Goal: Information Seeking & Learning: Learn about a topic

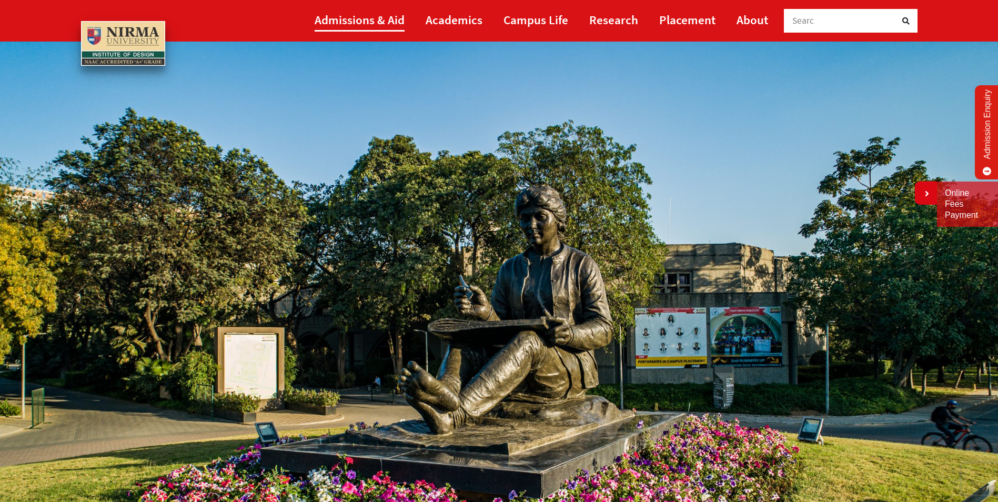
click at [353, 22] on link "Admissions & Aid" at bounding box center [359, 20] width 90 height 24
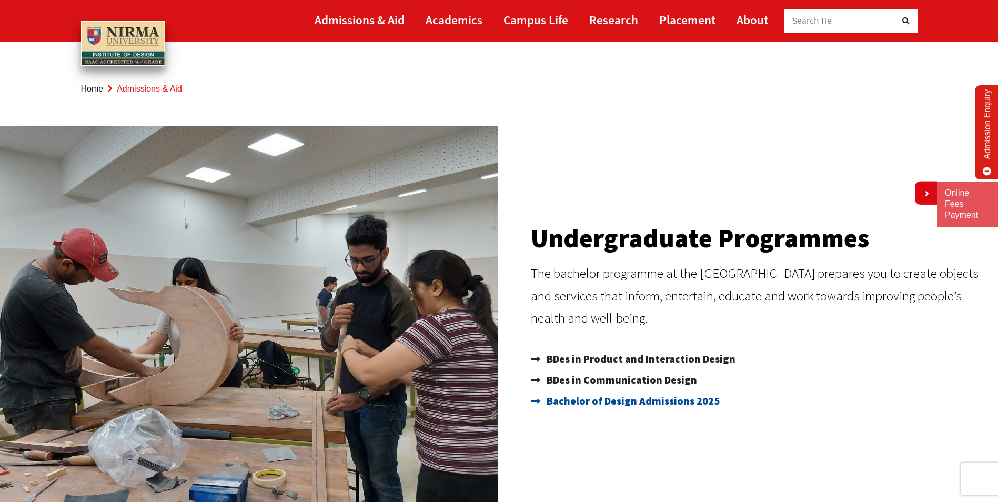
click at [594, 401] on span "Bachelor of Design Admissions 2025" at bounding box center [632, 400] width 176 height 21
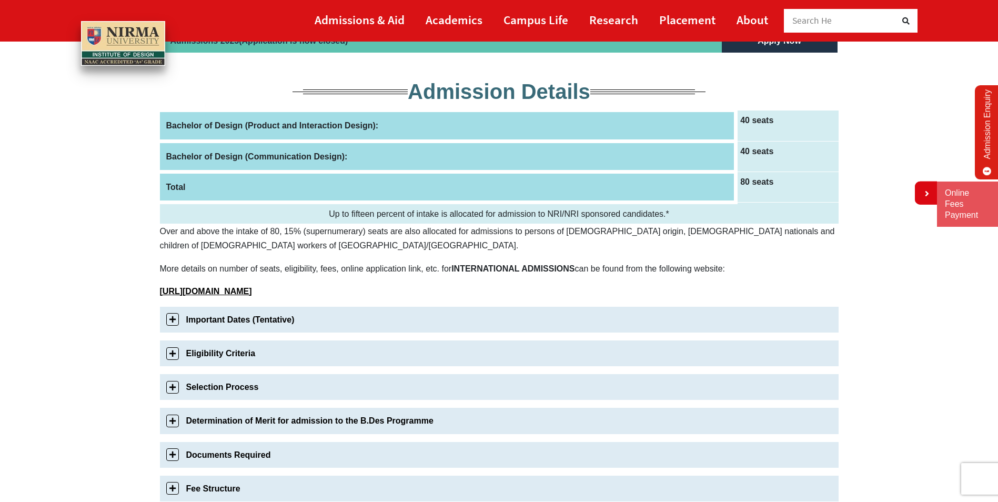
scroll to position [158, 0]
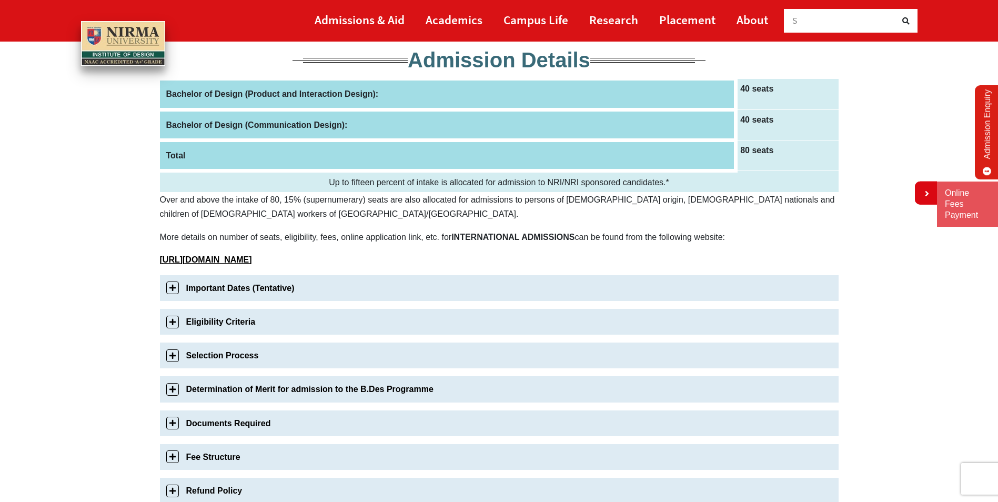
click at [230, 327] on link "Eligibility Criteria" at bounding box center [499, 322] width 678 height 26
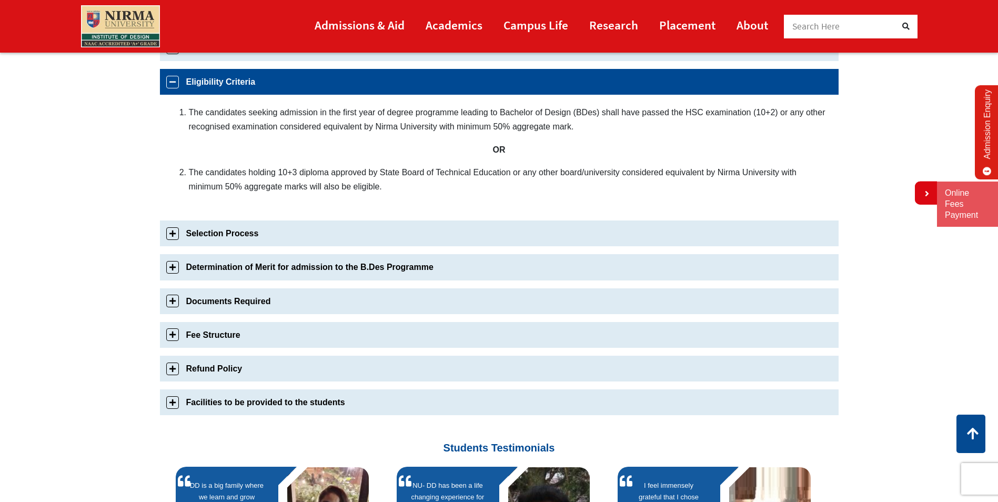
scroll to position [403, 0]
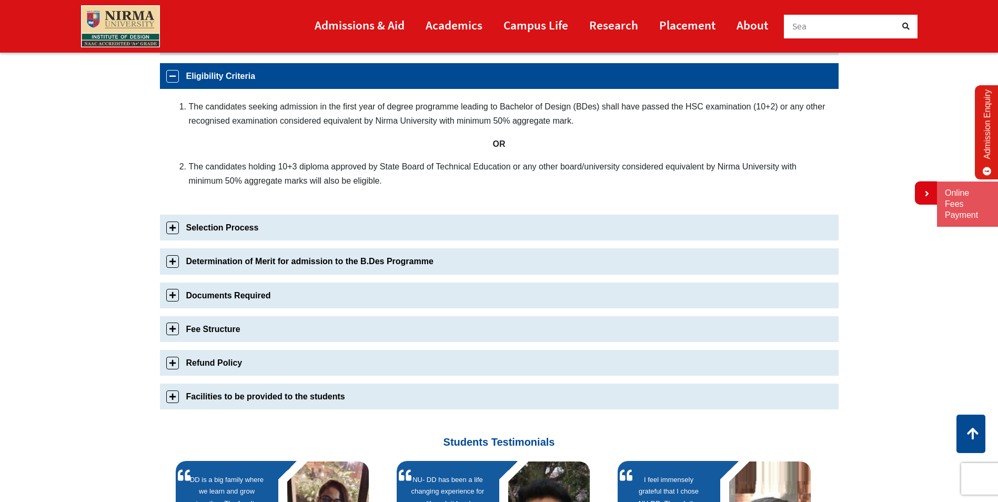
drag, startPoint x: 177, startPoint y: 103, endPoint x: 213, endPoint y: 140, distance: 52.4
click at [213, 140] on div "The candidates seeking admission in the first year of degree programme leading …" at bounding box center [499, 148] width 678 height 118
click at [194, 110] on li "The candidates seeking admission in the first year of degree programme leading …" at bounding box center [508, 113] width 639 height 28
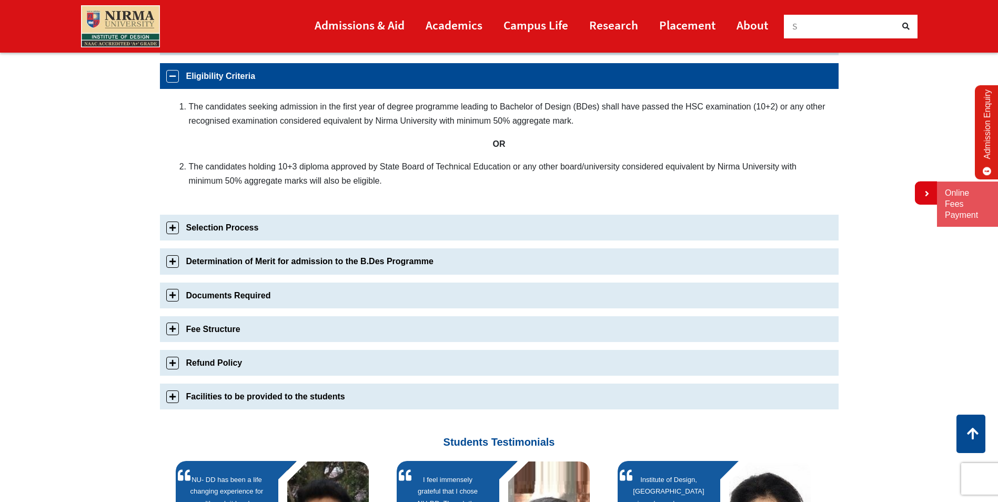
click at [194, 110] on li "The candidates seeking admission in the first year of degree programme leading …" at bounding box center [508, 113] width 639 height 28
click at [235, 171] on li "The candidates holding 10+3 diploma approved by State Board of Technical Educat…" at bounding box center [508, 173] width 639 height 28
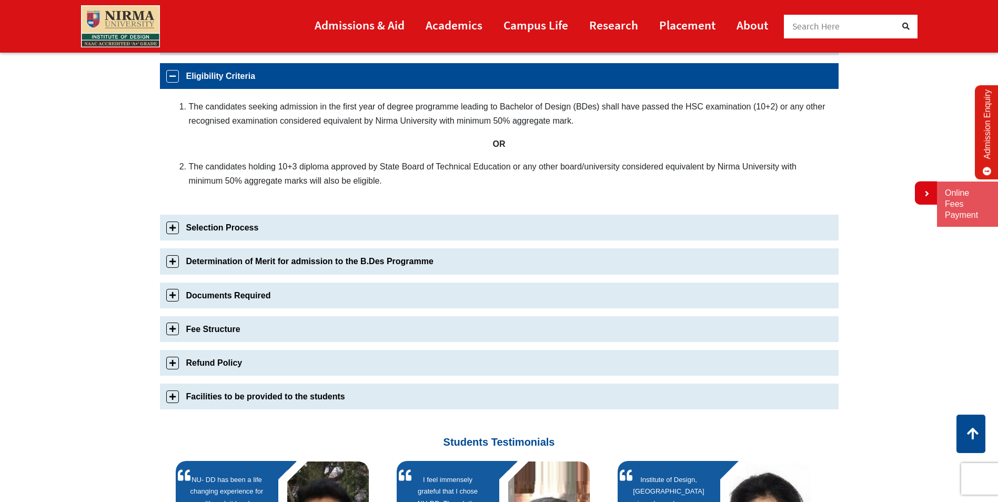
click at [238, 170] on li "The candidates holding 10+3 diploma approved by State Board of Technical Educat…" at bounding box center [508, 173] width 639 height 28
drag, startPoint x: 538, startPoint y: 167, endPoint x: 697, endPoint y: 165, distance: 158.3
click at [697, 165] on li "The candidates holding 10+3 diploma approved by State Board of Technical Educat…" at bounding box center [508, 173] width 639 height 28
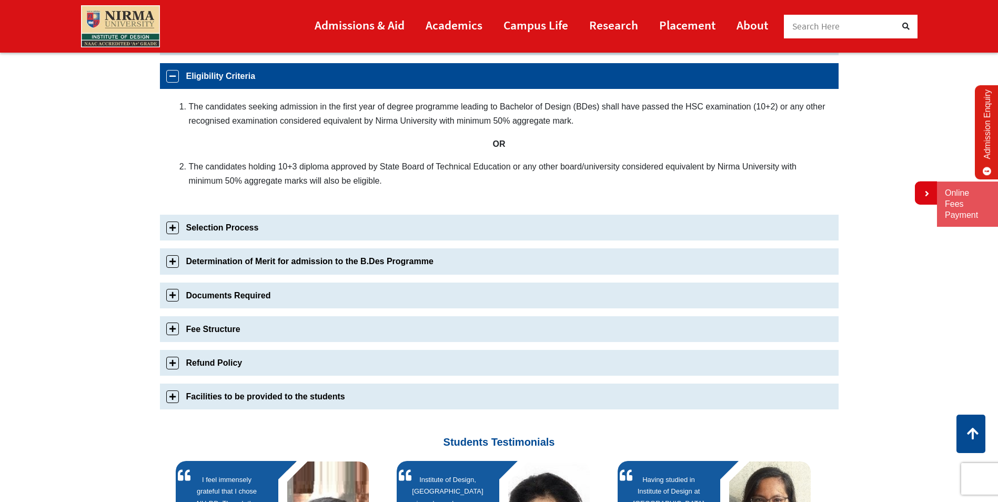
click at [411, 172] on li "The candidates holding 10+3 diploma approved by State Board of Technical Educat…" at bounding box center [508, 173] width 639 height 28
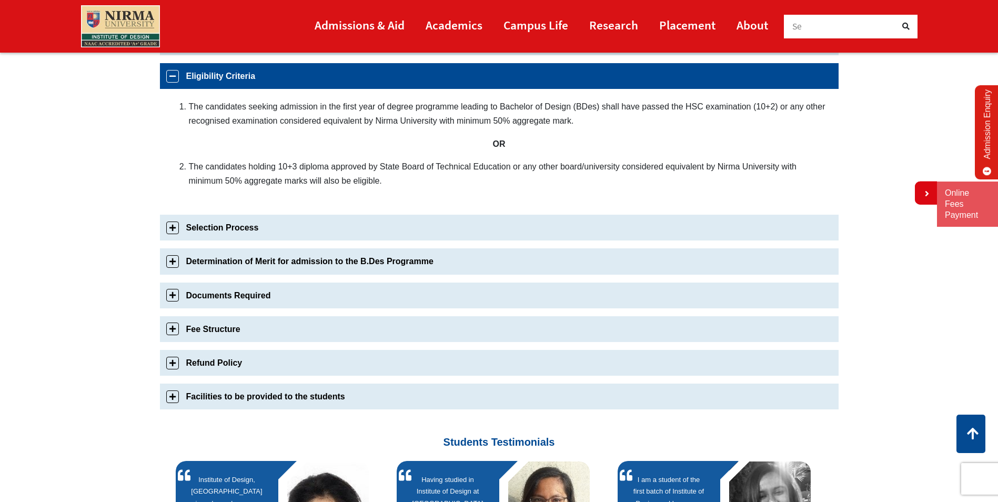
click at [293, 175] on li "The candidates holding 10+3 diploma approved by State Board of Technical Educat…" at bounding box center [508, 173] width 639 height 28
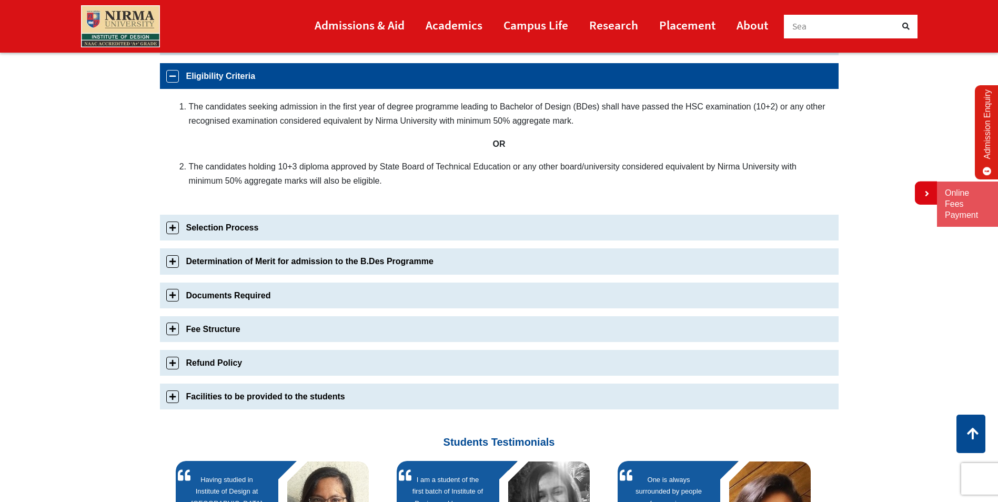
click at [293, 175] on li "The candidates holding 10+3 diploma approved by State Board of Technical Educat…" at bounding box center [508, 173] width 639 height 28
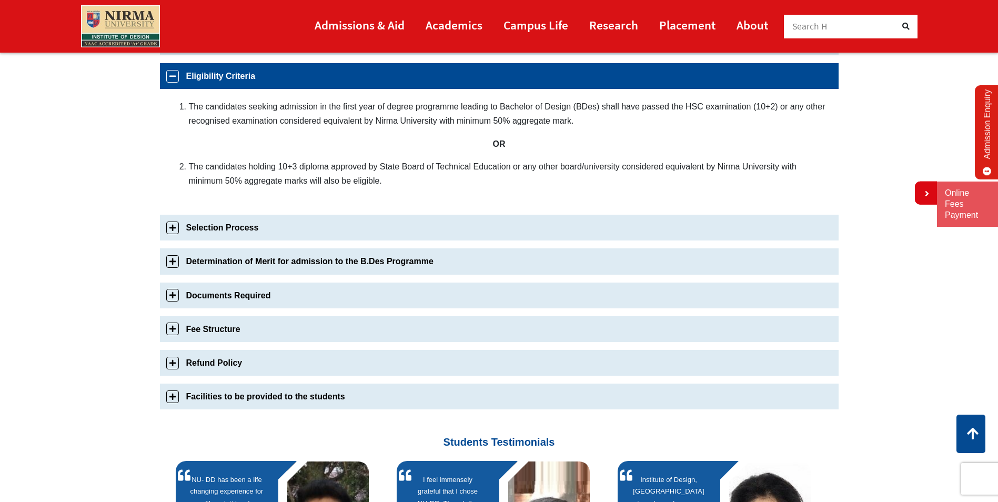
click at [330, 171] on li "The candidates holding 10+3 diploma approved by State Board of Technical Educat…" at bounding box center [508, 173] width 639 height 28
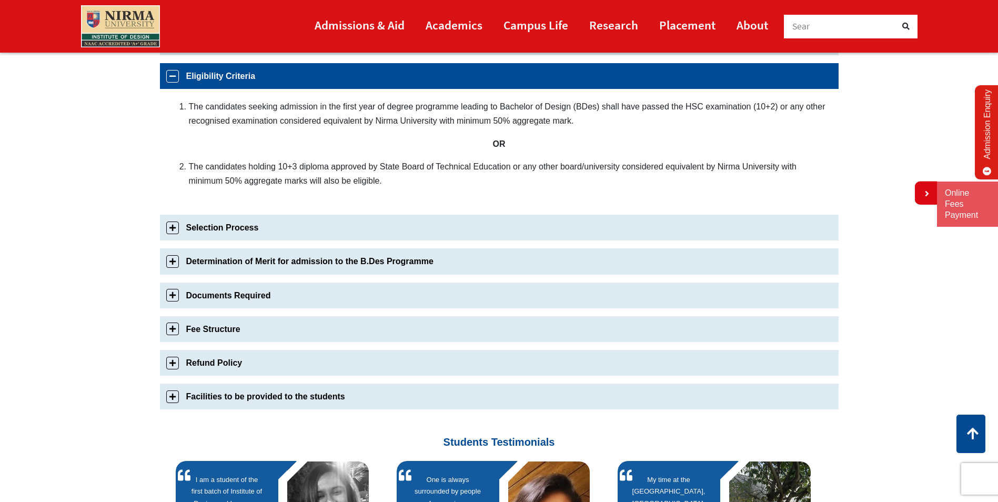
drag, startPoint x: 967, startPoint y: 1, endPoint x: 277, endPoint y: 169, distance: 710.0
click at [277, 169] on li "The candidates holding 10+3 diploma approved by State Board of Technical Educat…" at bounding box center [508, 173] width 639 height 28
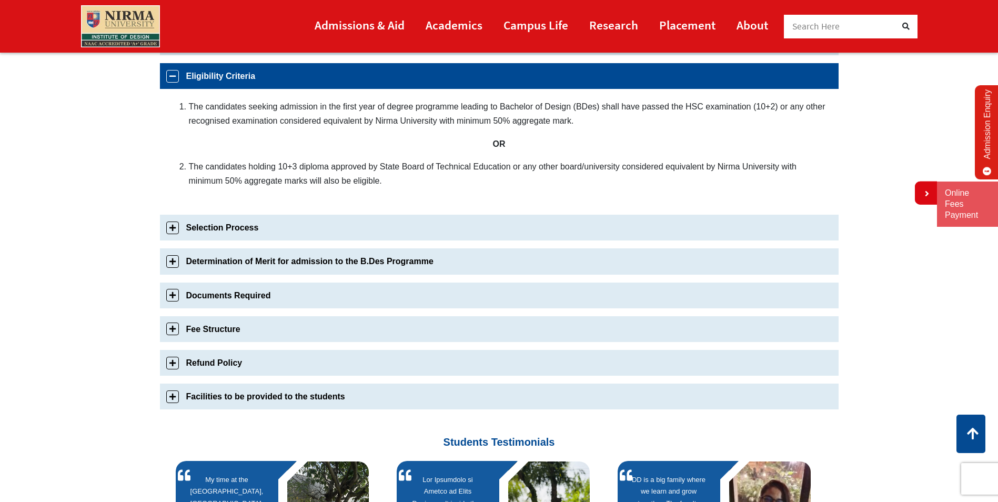
drag, startPoint x: 177, startPoint y: 99, endPoint x: 280, endPoint y: 170, distance: 124.9
click at [280, 170] on div "The candidates seeking admission in the first year of degree programme leading …" at bounding box center [499, 148] width 678 height 118
click at [358, 179] on li "The candidates holding 10+3 diploma approved by State Board of Technical Educat…" at bounding box center [508, 173] width 639 height 28
click at [358, 178] on li "The candidates holding 10+3 diploma approved by State Board of Technical Educat…" at bounding box center [508, 173] width 639 height 28
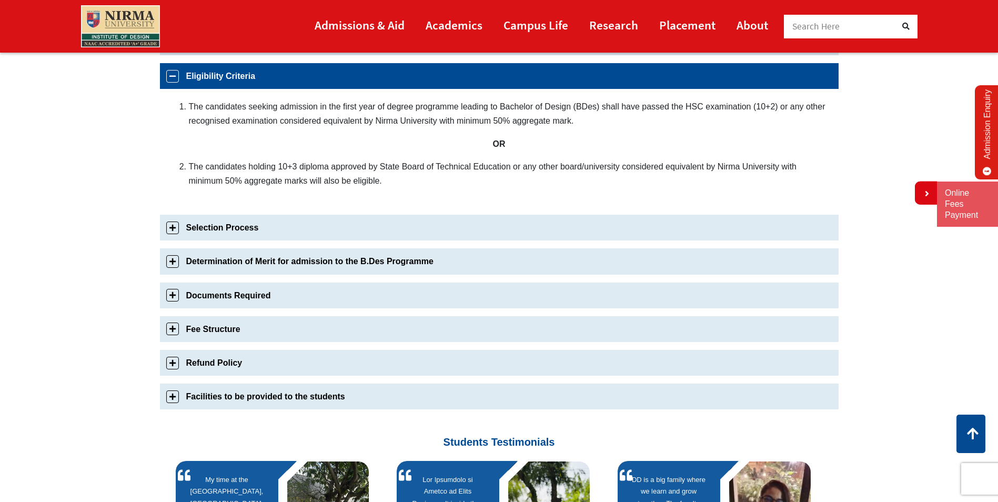
click at [358, 178] on li "The candidates holding 10+3 diploma approved by State Board of Technical Educat…" at bounding box center [508, 173] width 639 height 28
